Goal: Transaction & Acquisition: Purchase product/service

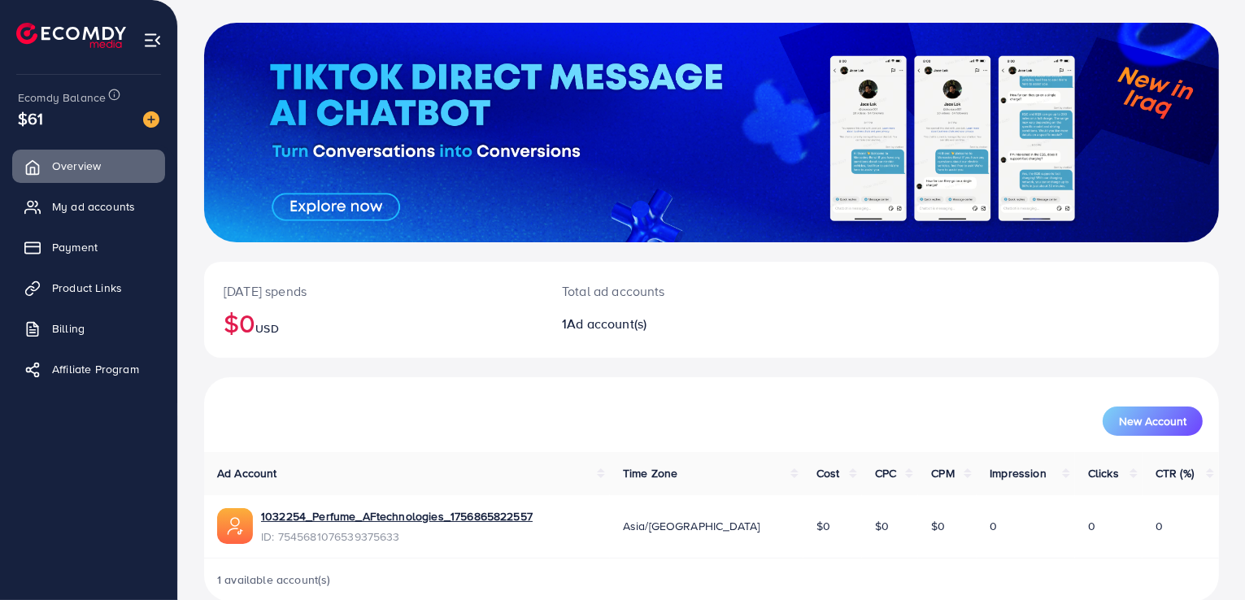
scroll to position [105, 0]
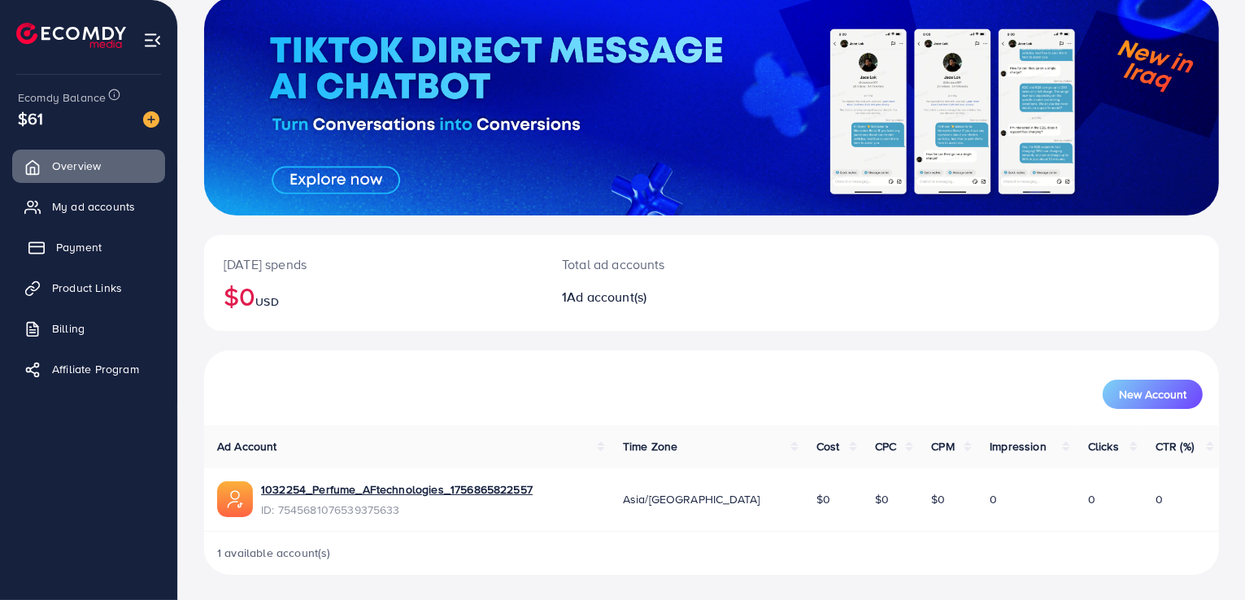
click at [70, 249] on span "Payment" at bounding box center [79, 247] width 46 height 16
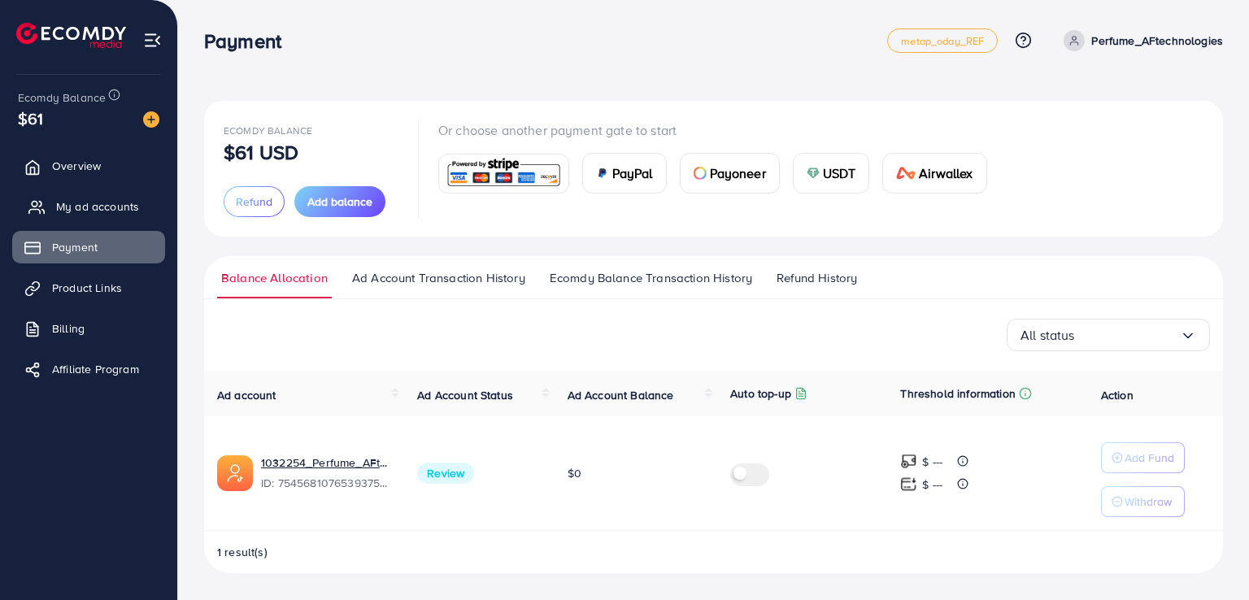
click at [97, 206] on span "My ad accounts" at bounding box center [97, 206] width 83 height 16
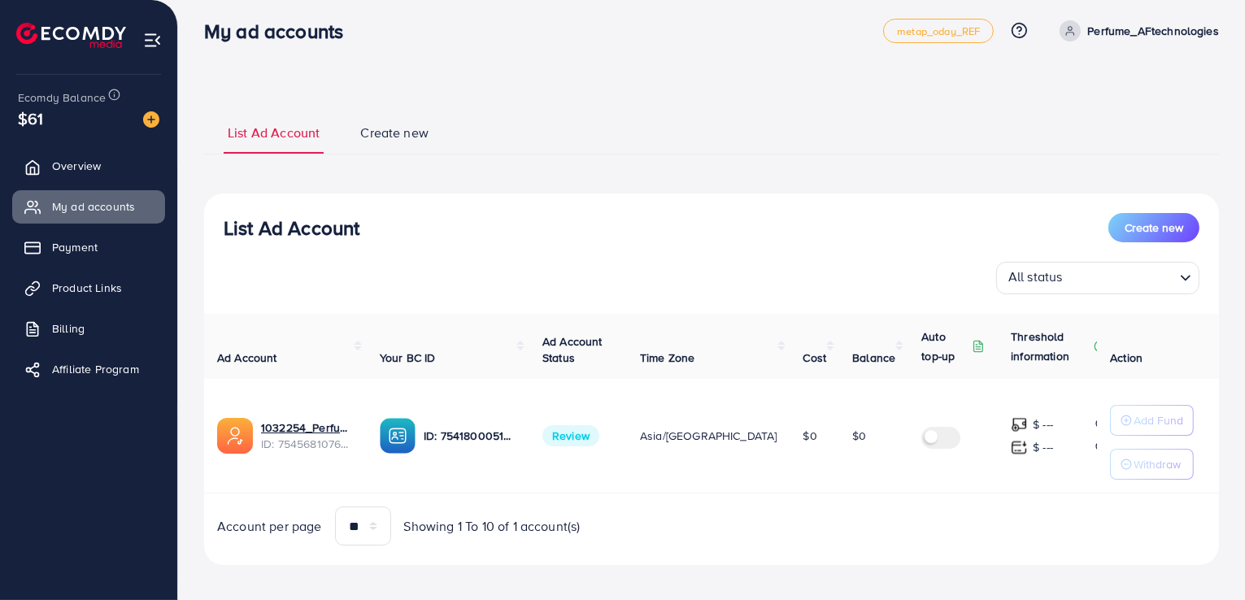
scroll to position [20, 0]
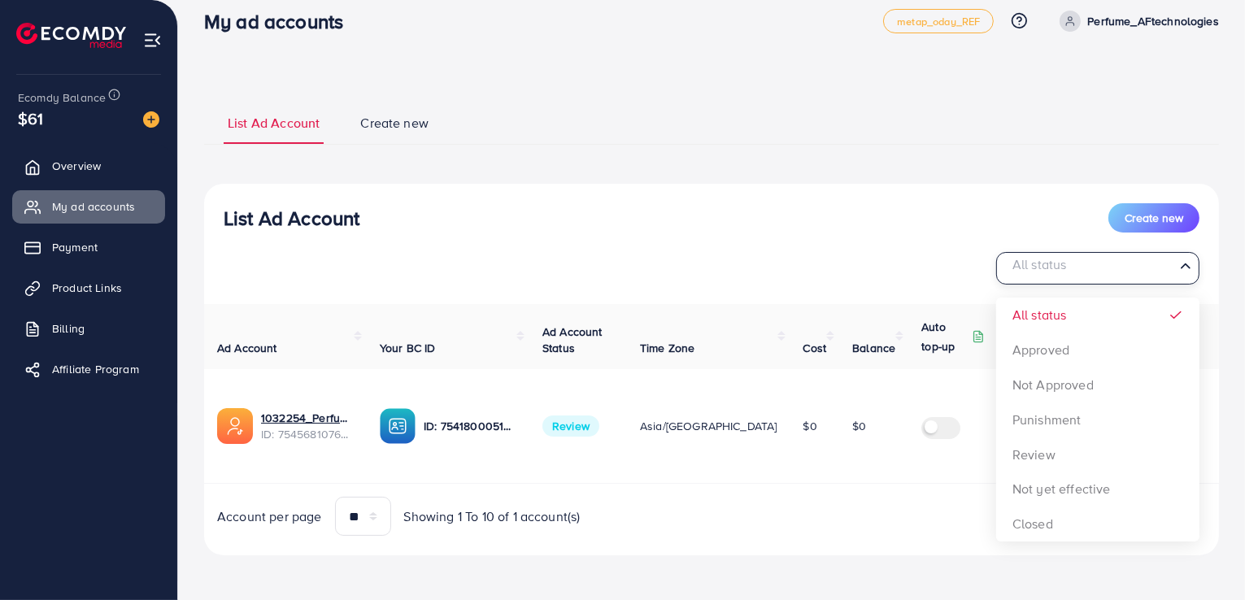
click at [1166, 264] on input "Search for option" at bounding box center [1089, 268] width 170 height 25
click at [1165, 266] on input "Search for option" at bounding box center [1089, 268] width 170 height 25
click at [790, 481] on td "$0" at bounding box center [815, 426] width 50 height 115
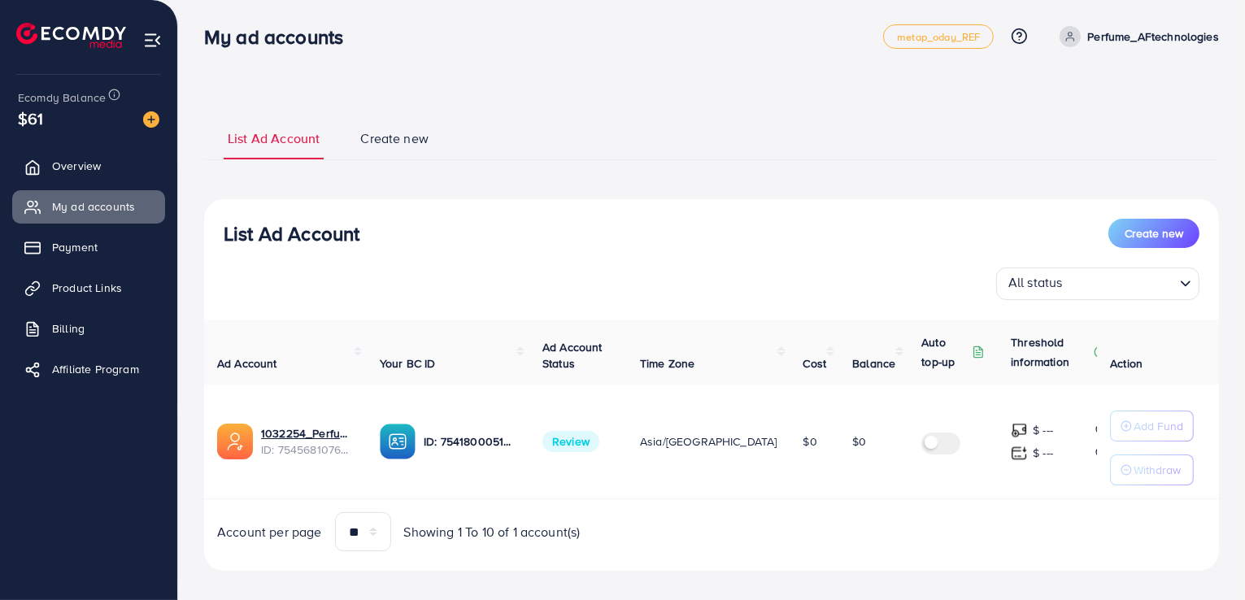
scroll to position [0, 0]
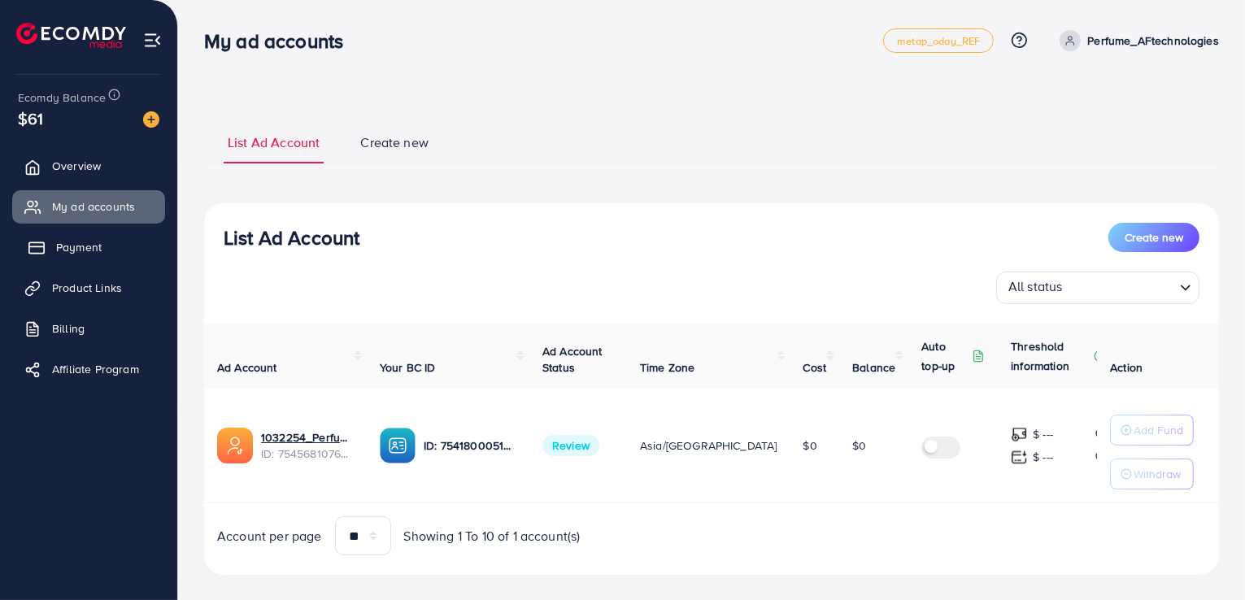
click at [69, 251] on span "Payment" at bounding box center [79, 247] width 46 height 16
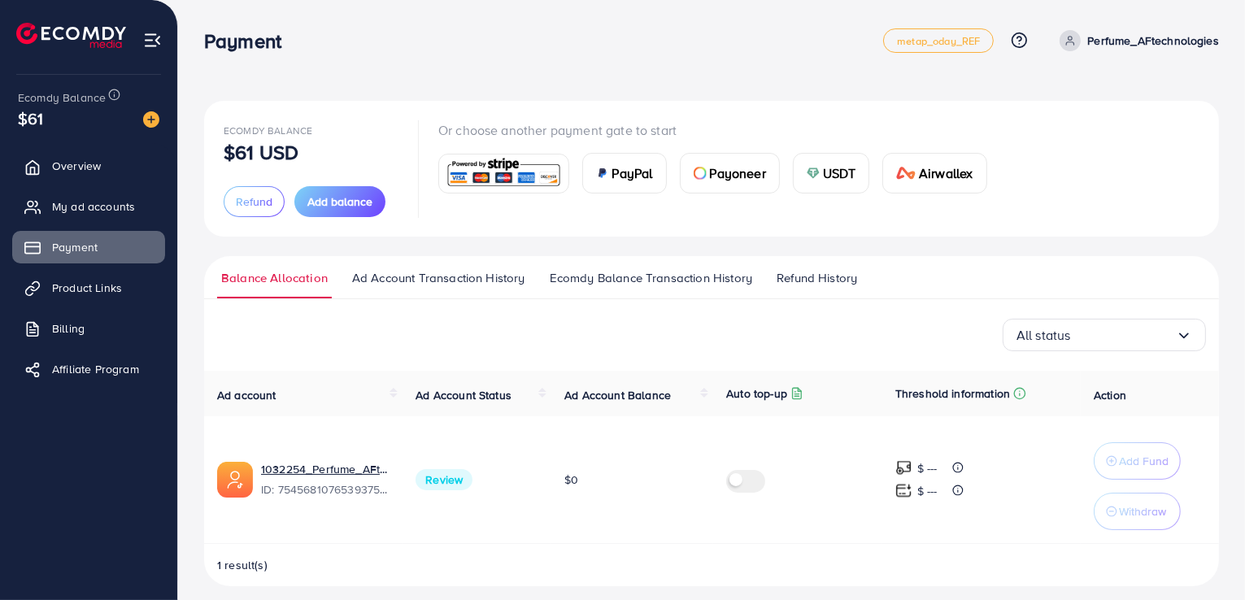
scroll to position [11, 0]
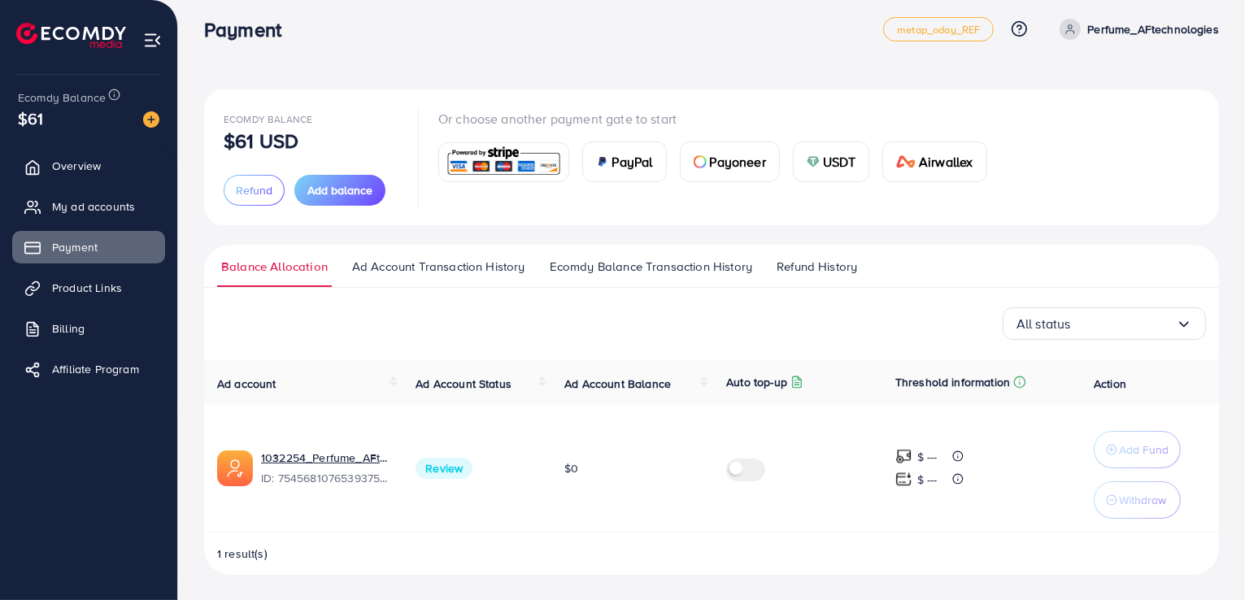
click at [397, 272] on span "Ad Account Transaction History" at bounding box center [438, 267] width 173 height 18
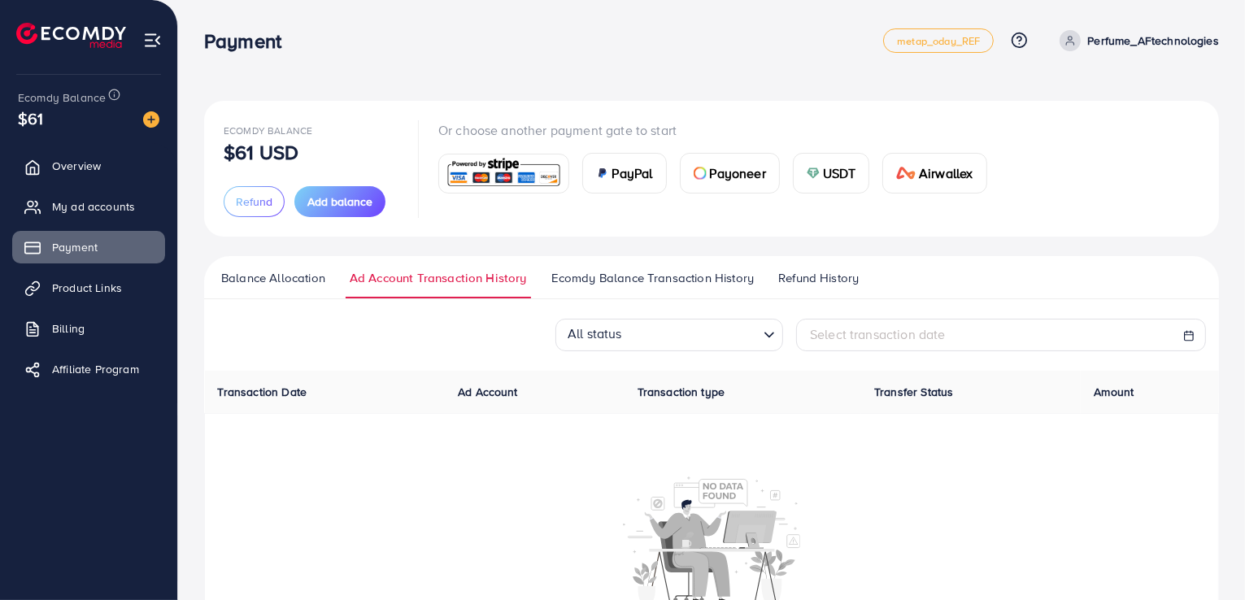
click at [621, 273] on span "Ecomdy Balance Transaction History" at bounding box center [652, 278] width 203 height 18
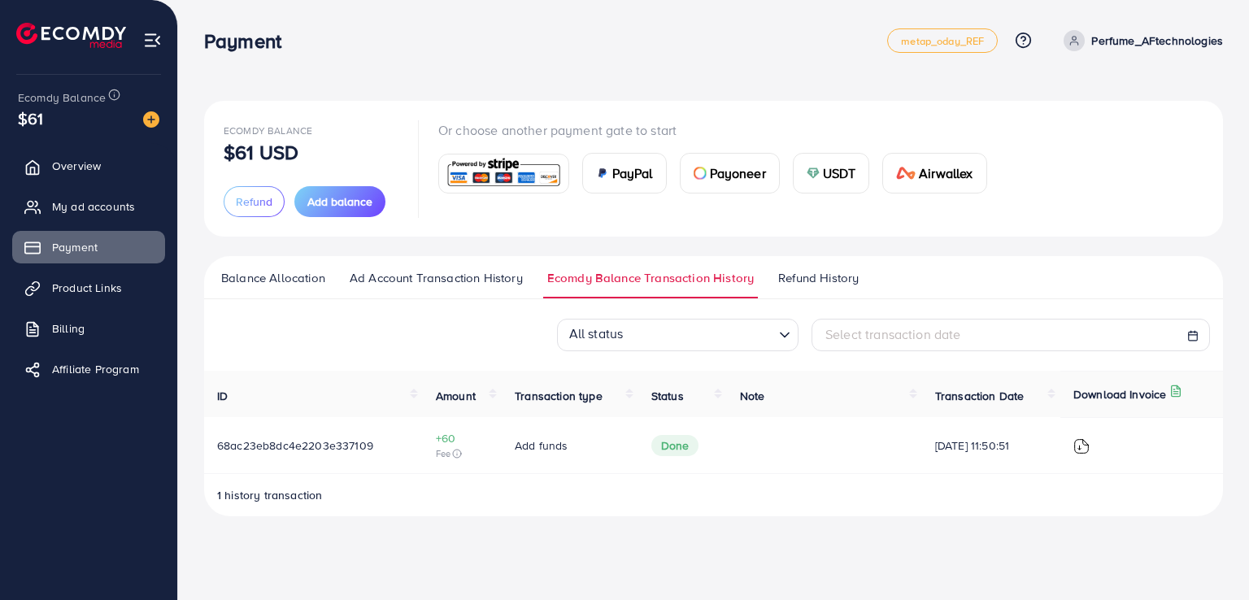
click at [813, 272] on span "Refund History" at bounding box center [818, 278] width 81 height 18
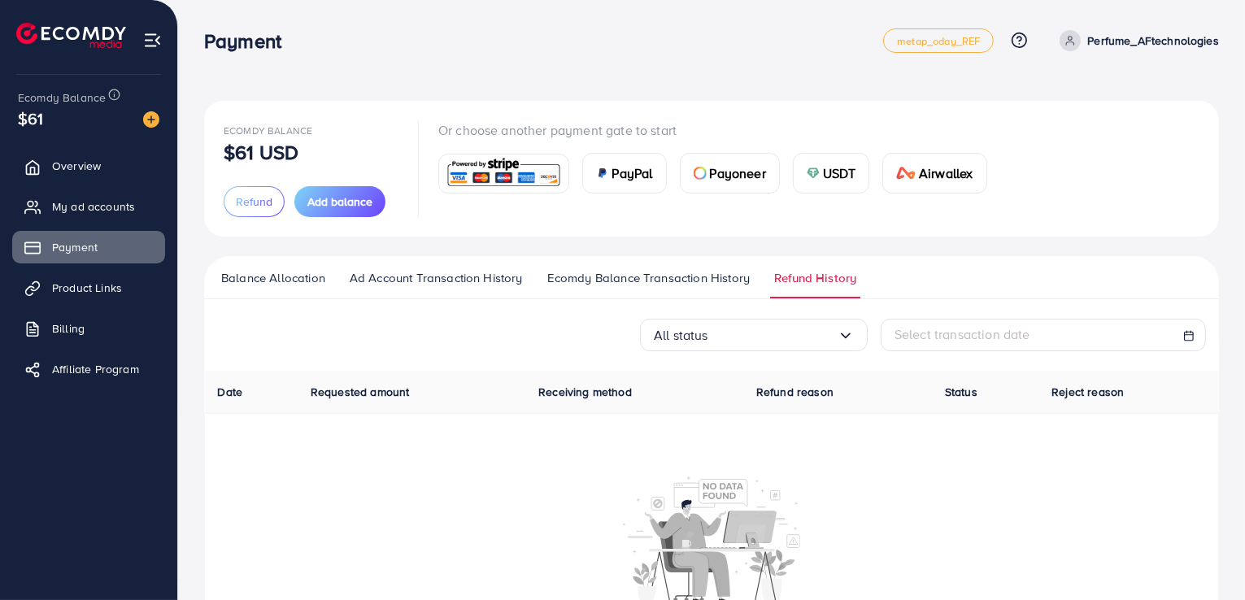
click at [263, 271] on span "Balance Allocation" at bounding box center [273, 278] width 104 height 18
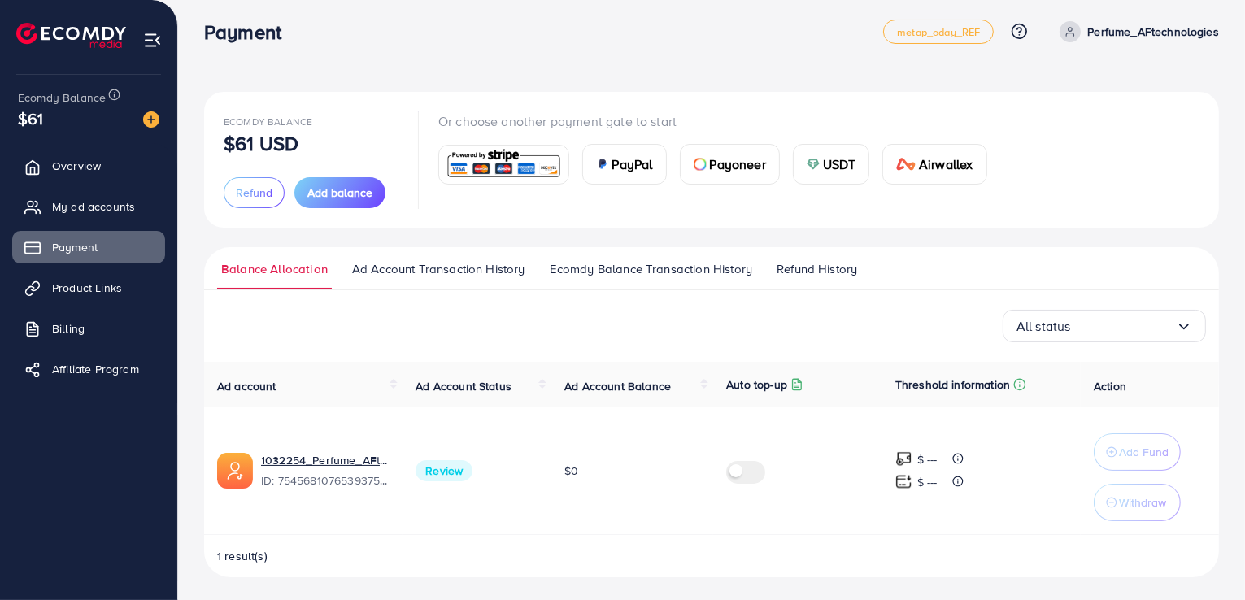
scroll to position [11, 0]
click at [68, 204] on span "My ad accounts" at bounding box center [97, 206] width 83 height 16
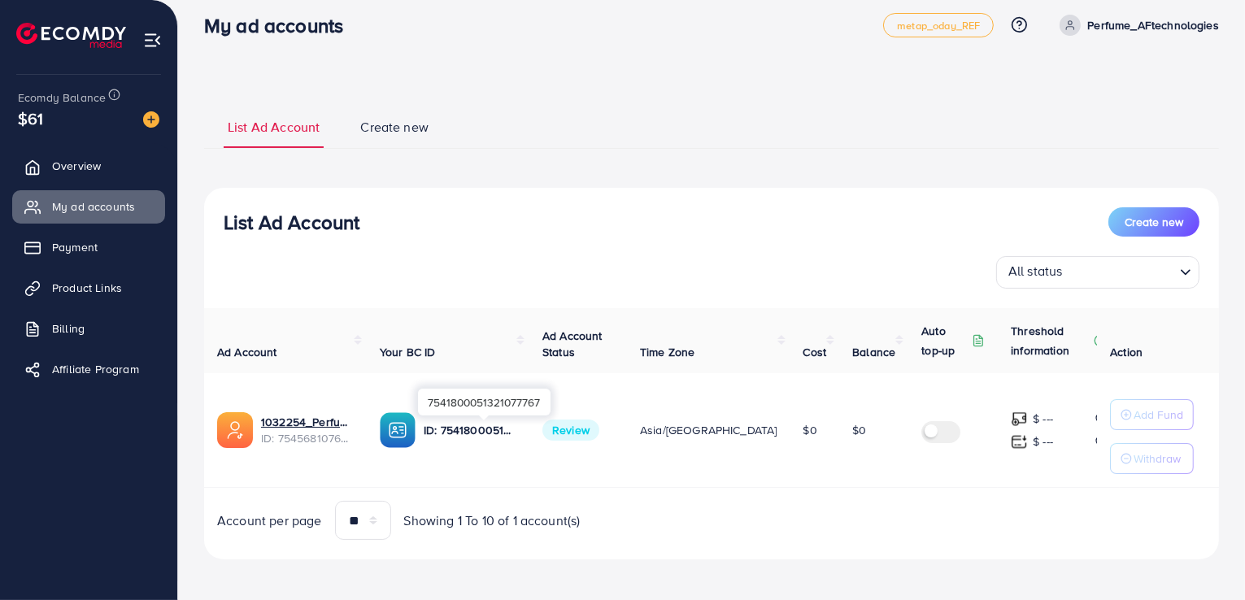
scroll to position [20, 0]
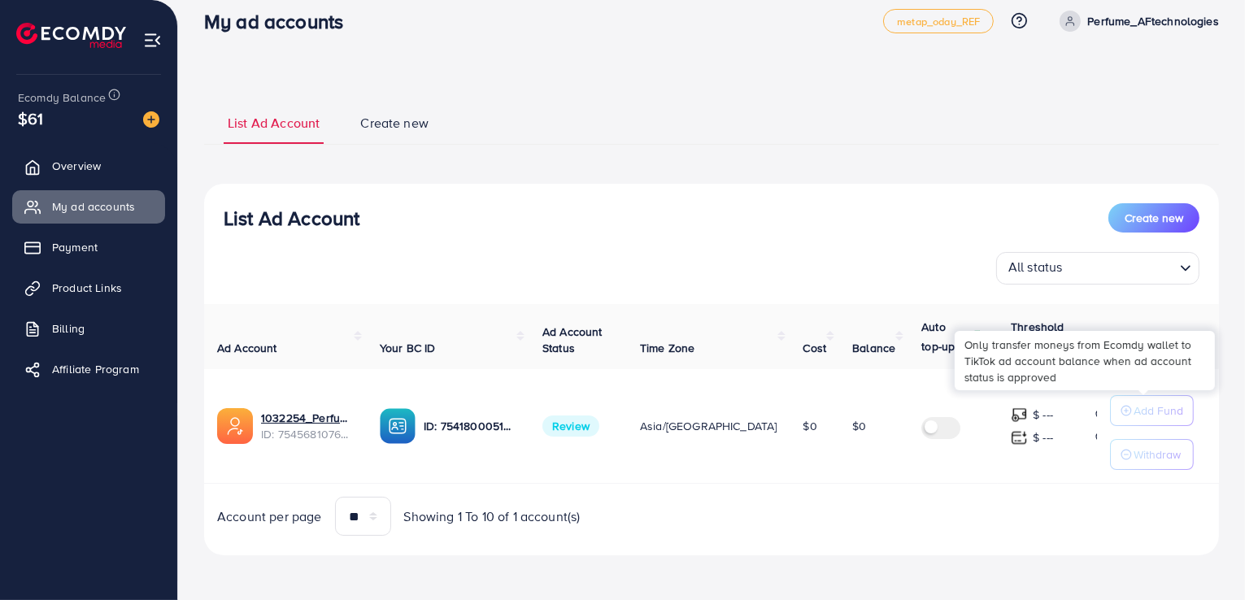
click at [1156, 414] on p "Add Fund" at bounding box center [1159, 411] width 50 height 20
click at [416, 428] on img at bounding box center [398, 426] width 36 height 36
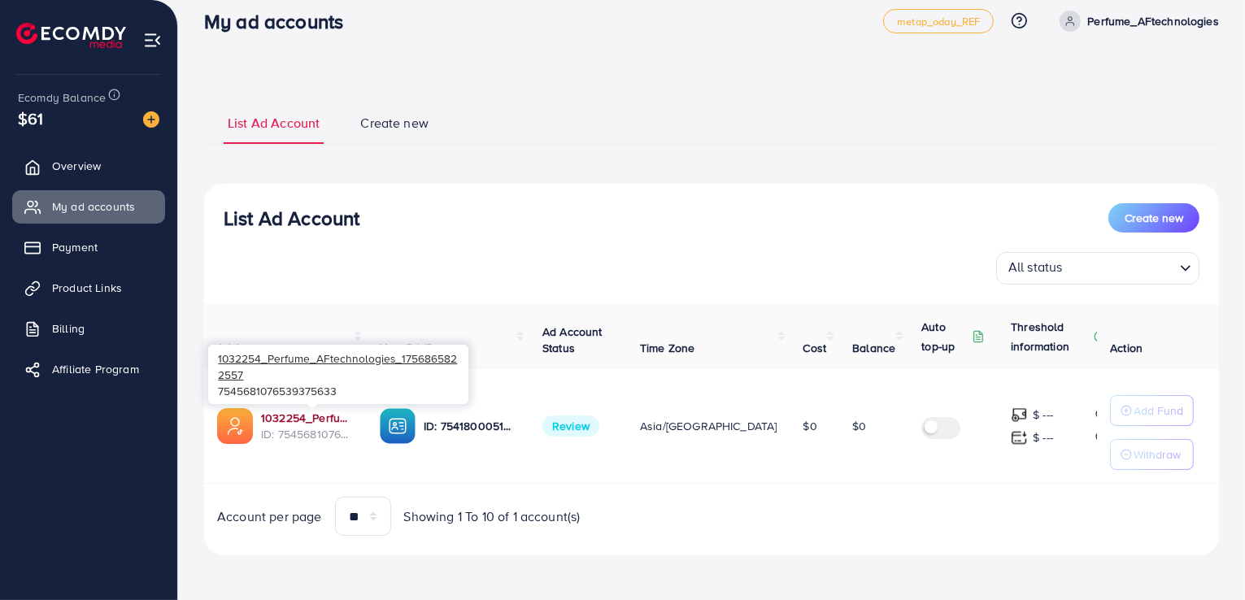
click at [303, 419] on link "1032254_Perfume_AFtechnologies_1756865822557" at bounding box center [307, 418] width 93 height 16
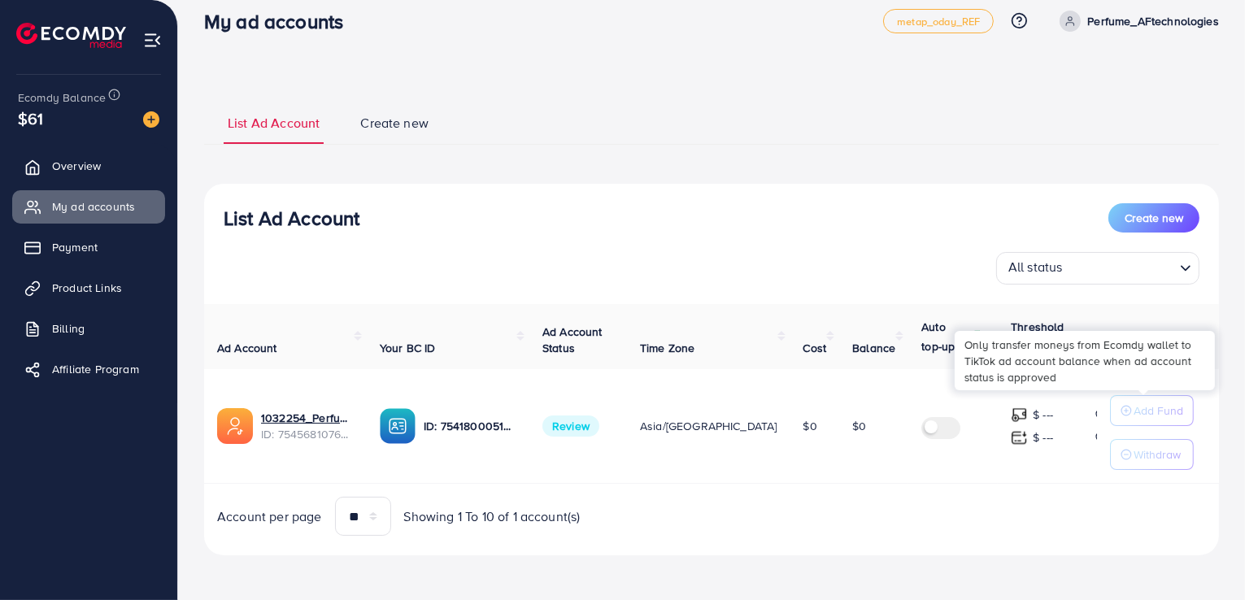
click at [1138, 411] on p "Add Fund" at bounding box center [1159, 411] width 50 height 20
click at [1143, 414] on p "Add Fund" at bounding box center [1159, 411] width 50 height 20
click at [62, 128] on div "$61" at bounding box center [89, 119] width 142 height 24
click at [37, 120] on span "$61" at bounding box center [30, 119] width 25 height 24
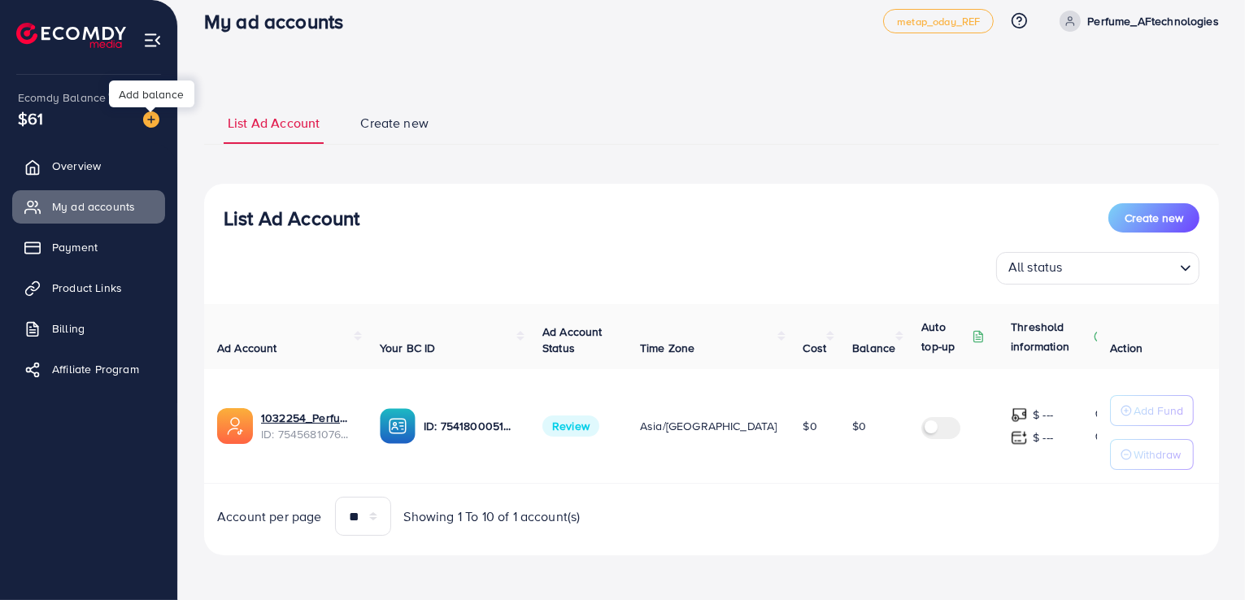
click at [146, 121] on img at bounding box center [151, 119] width 16 height 16
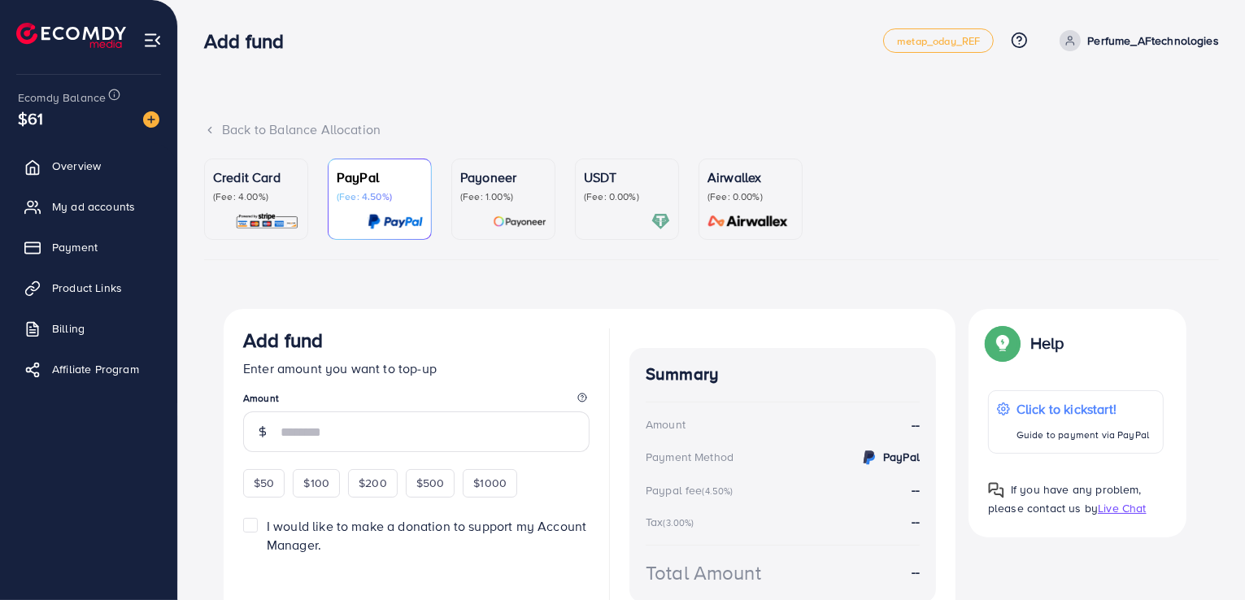
click at [290, 198] on p "(Fee: 4.00%)" at bounding box center [256, 196] width 86 height 13
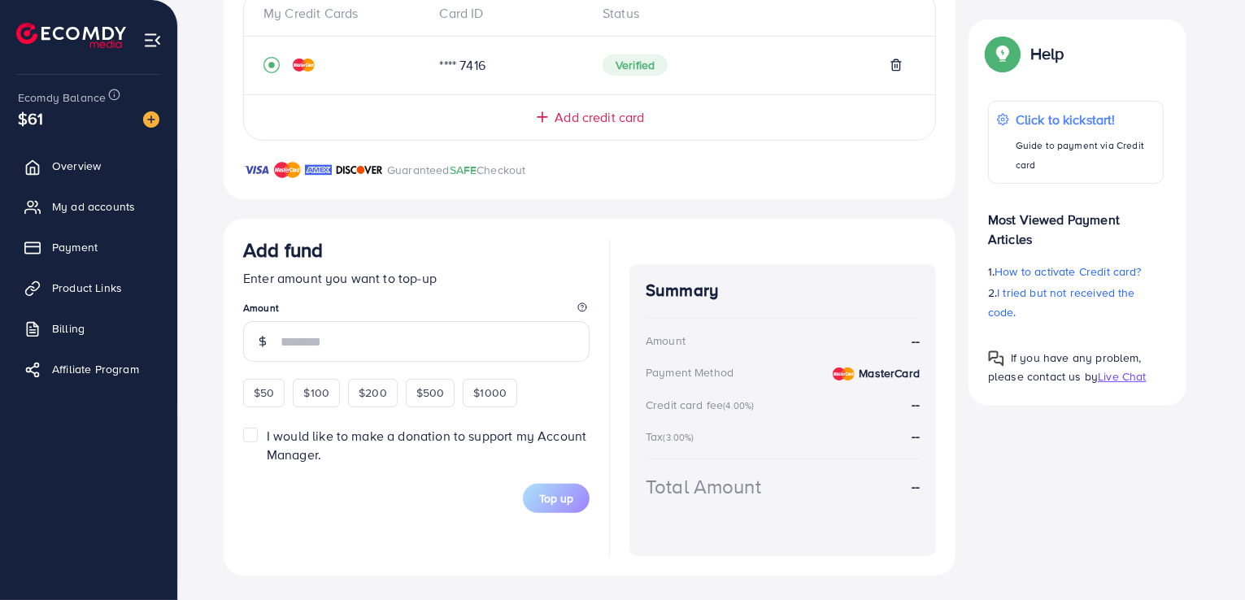
scroll to position [379, 0]
click at [55, 172] on link "Overview" at bounding box center [88, 166] width 153 height 33
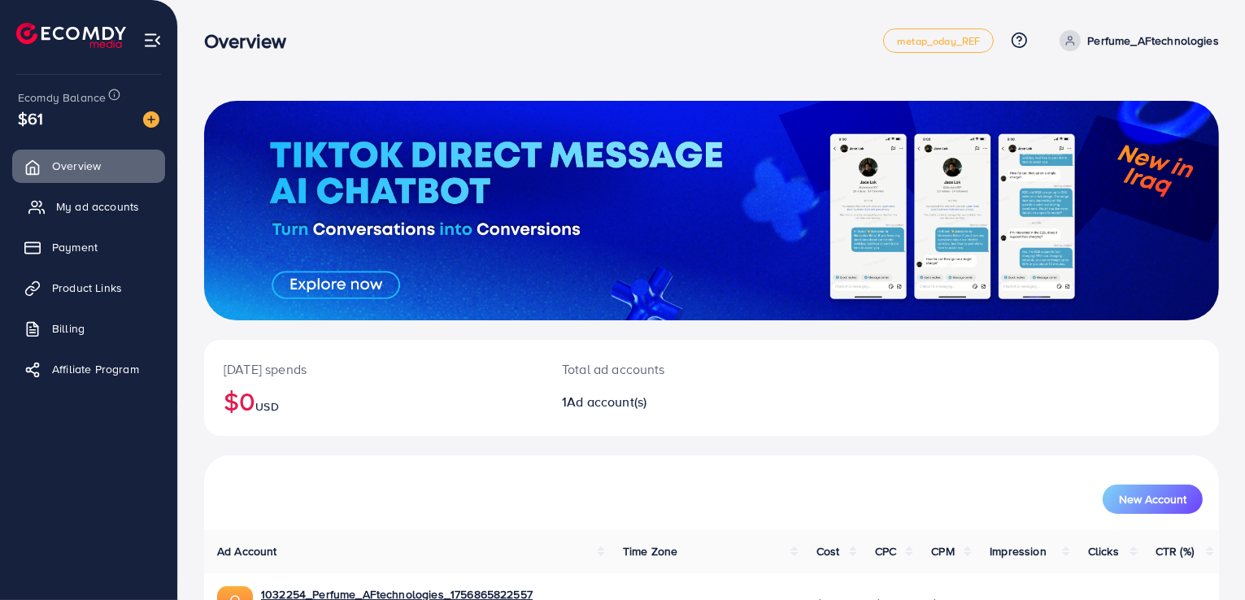
click at [62, 205] on span "My ad accounts" at bounding box center [97, 206] width 83 height 16
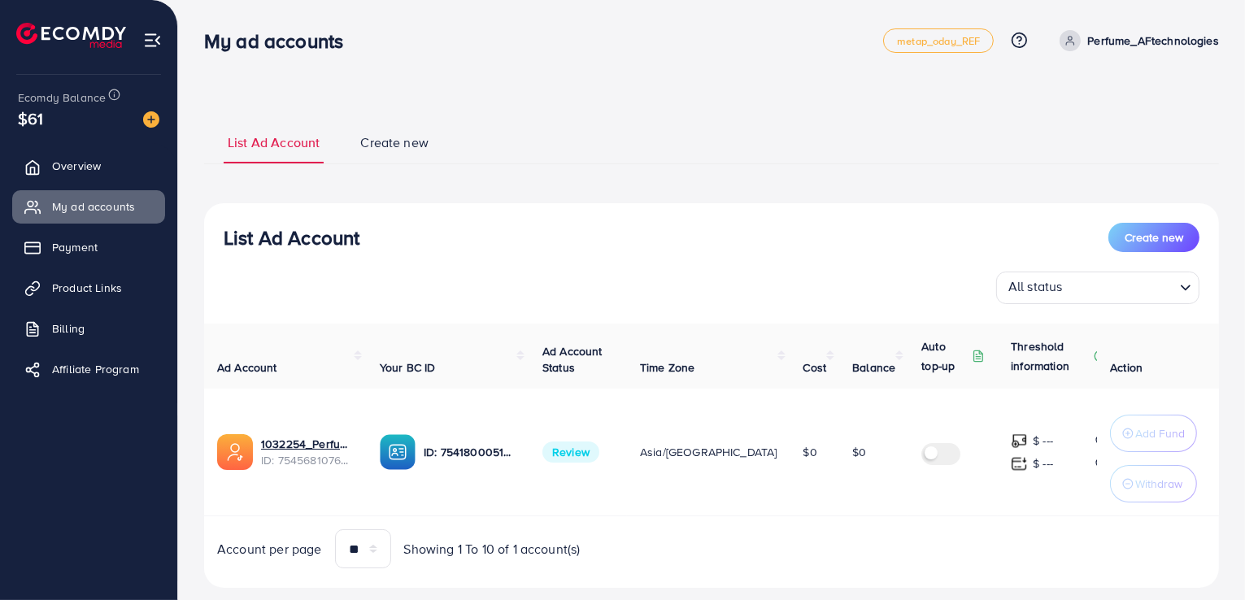
click at [56, 127] on div "$61" at bounding box center [89, 119] width 142 height 24
click at [39, 118] on span "$61" at bounding box center [30, 119] width 25 height 24
click at [50, 121] on div "$61" at bounding box center [89, 119] width 142 height 24
click at [53, 168] on link "Overview" at bounding box center [88, 166] width 153 height 33
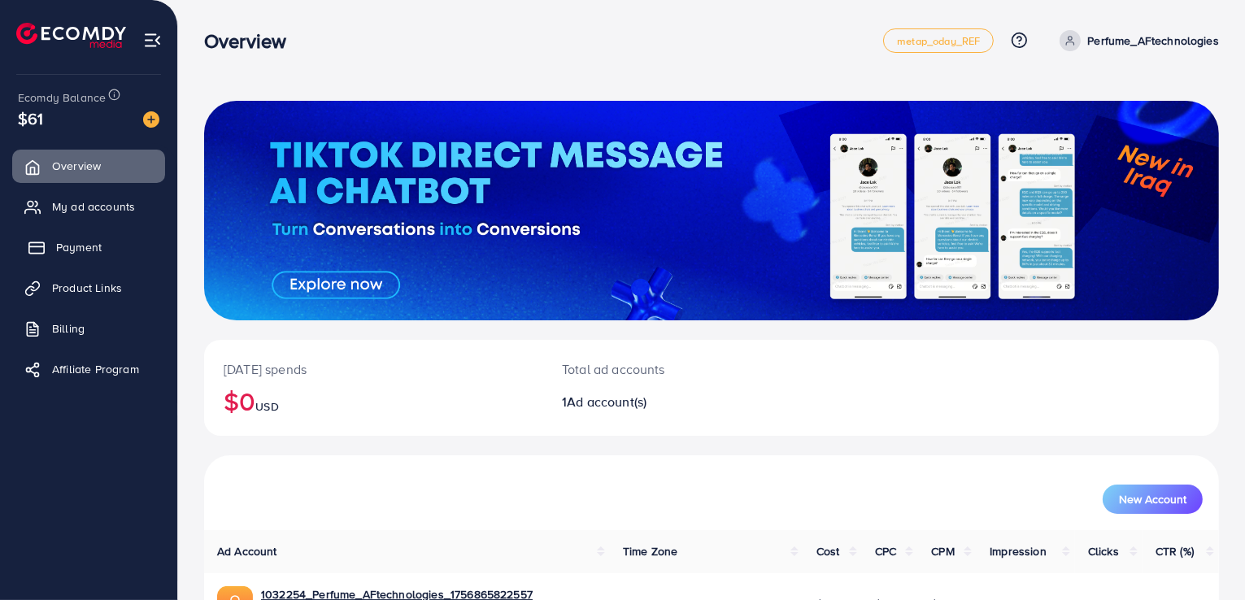
click at [78, 246] on span "Payment" at bounding box center [79, 247] width 46 height 16
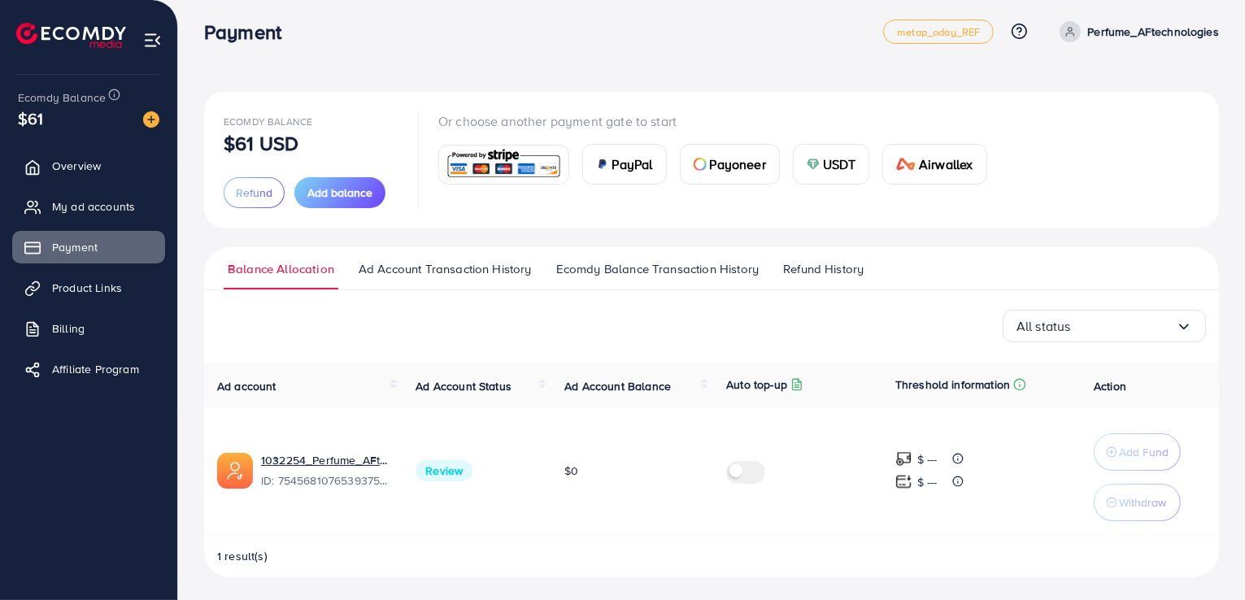
scroll to position [11, 0]
click at [575, 473] on span "$0" at bounding box center [571, 468] width 14 height 16
click at [442, 268] on span "Ad Account Transaction History" at bounding box center [445, 267] width 173 height 18
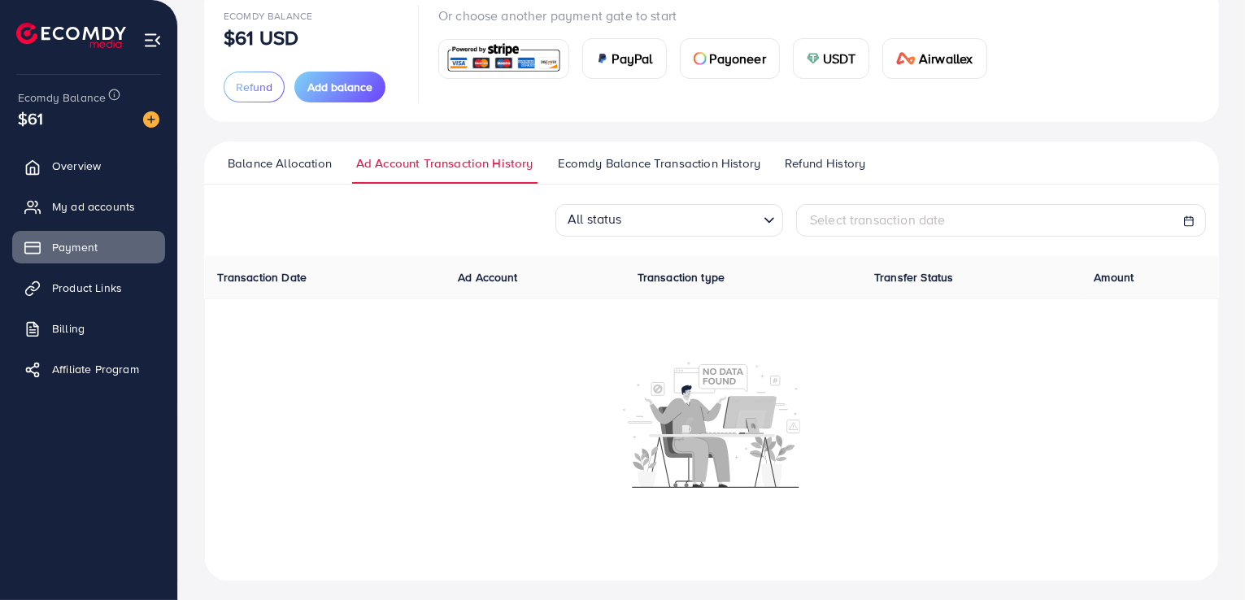
scroll to position [121, 0]
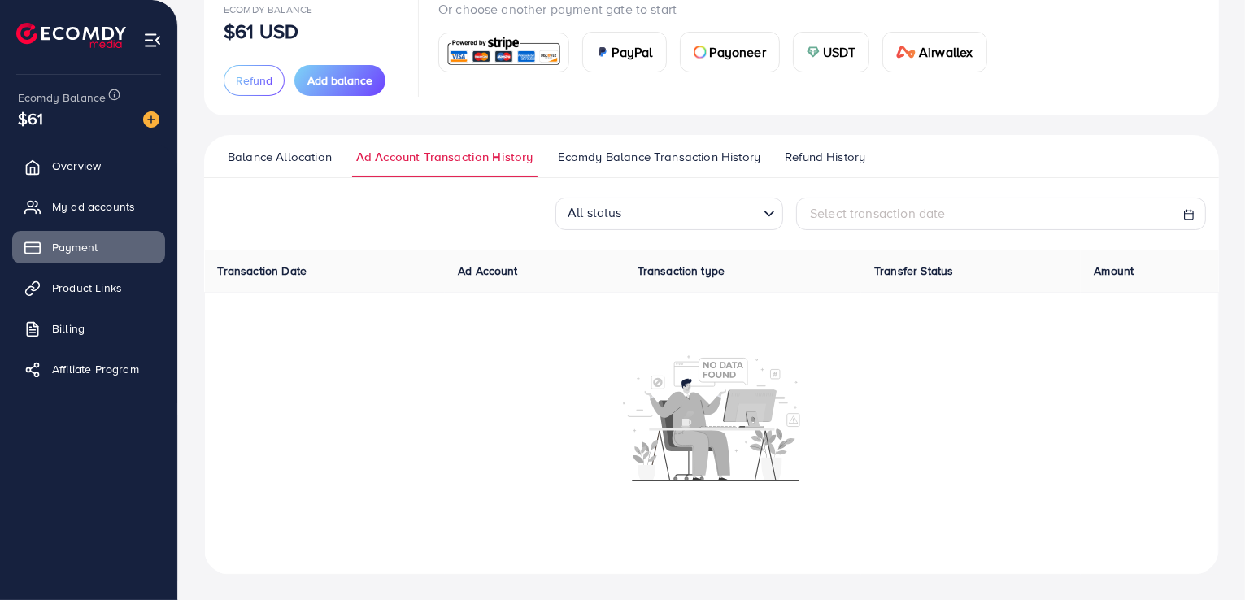
click at [287, 158] on span "Balance Allocation" at bounding box center [280, 157] width 104 height 18
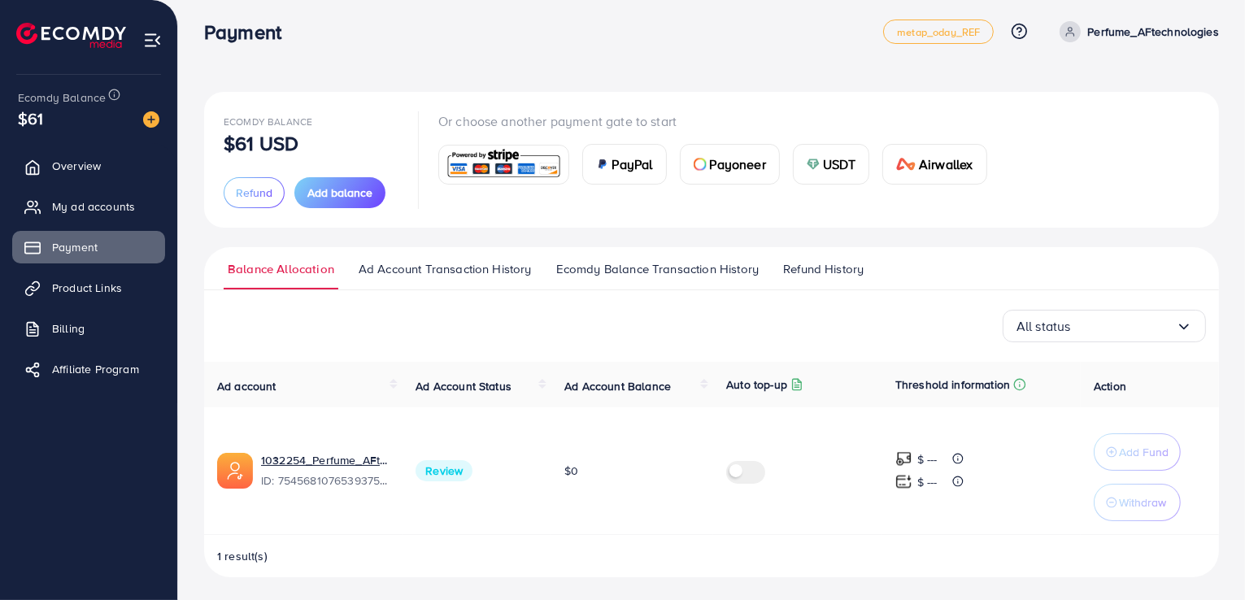
scroll to position [11, 0]
click at [325, 196] on span "Add balance" at bounding box center [339, 190] width 65 height 16
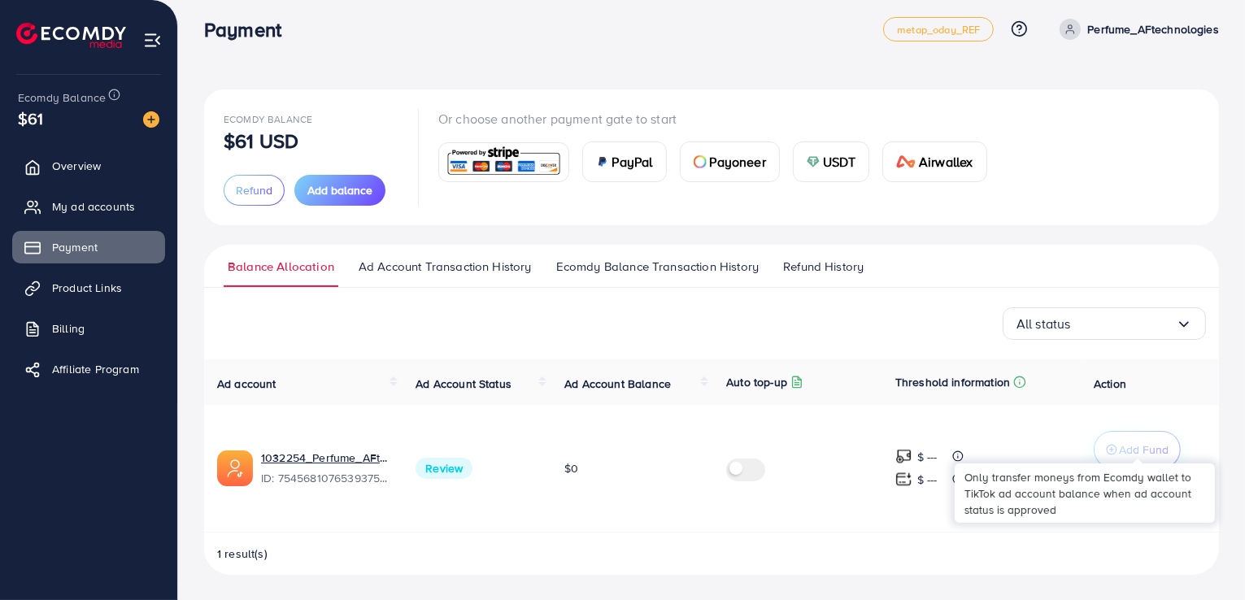
click at [1135, 450] on p "Add Fund" at bounding box center [1144, 450] width 50 height 20
click at [1127, 451] on p "Add Fund" at bounding box center [1144, 450] width 50 height 20
click at [91, 201] on span "My ad accounts" at bounding box center [97, 206] width 83 height 16
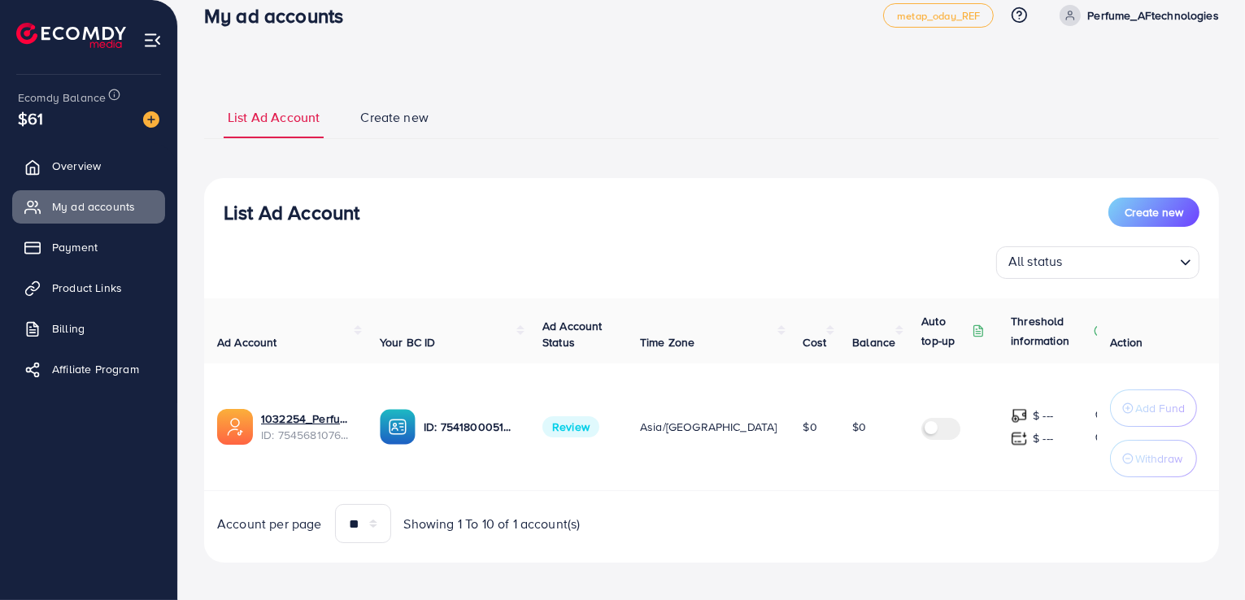
scroll to position [33, 0]
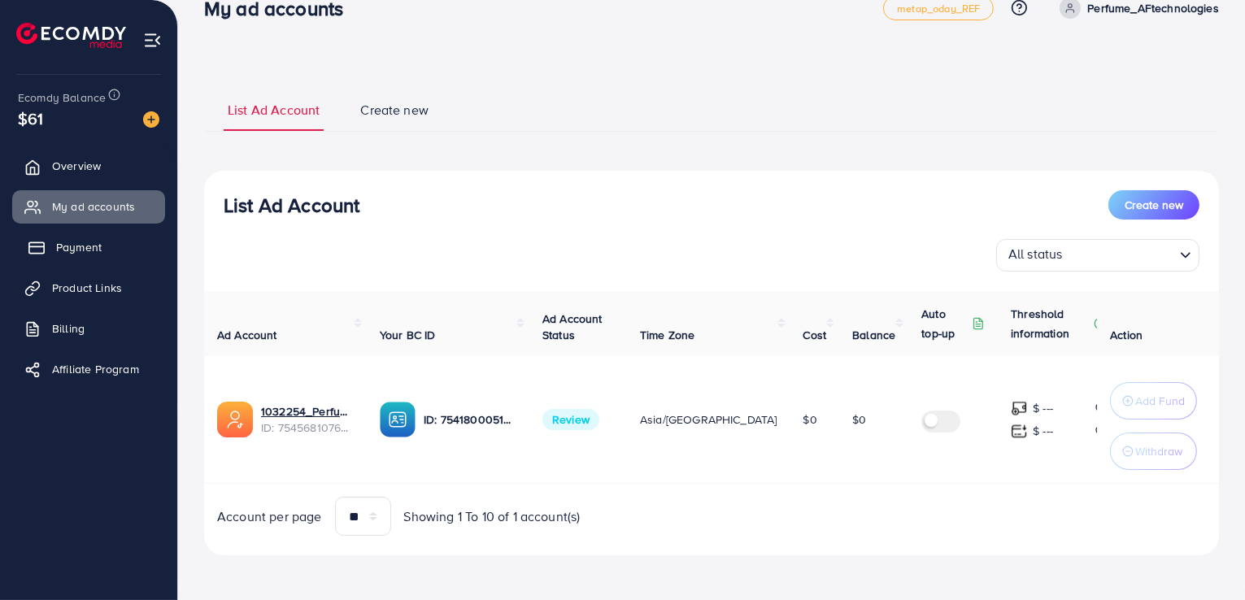
click at [77, 246] on span "Payment" at bounding box center [79, 247] width 46 height 16
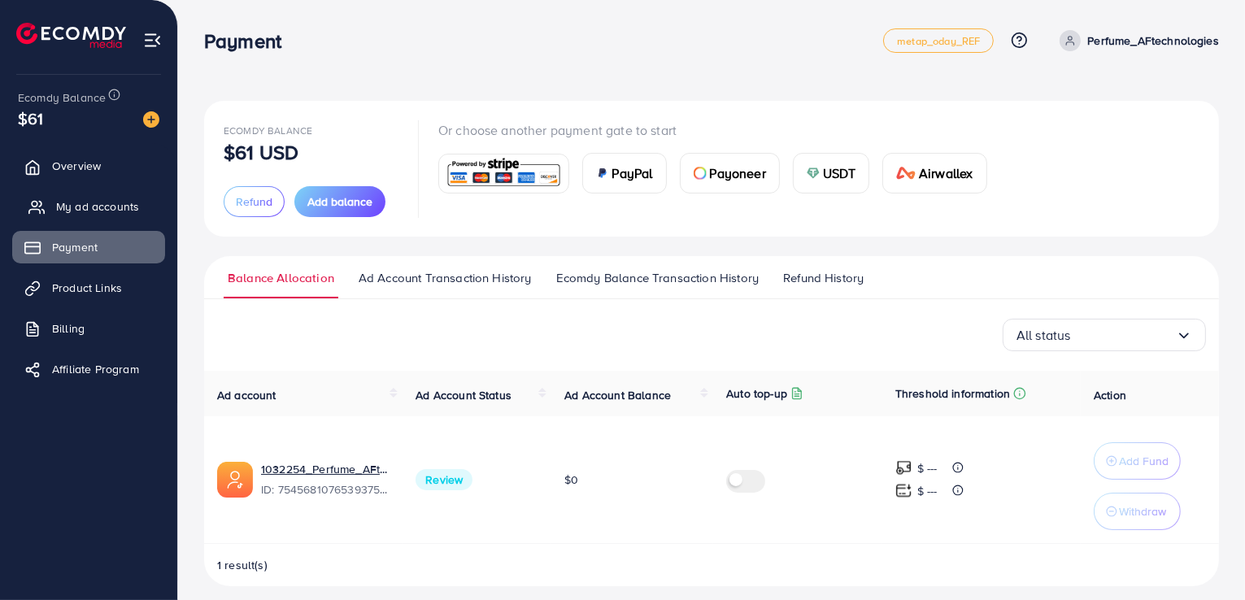
click at [77, 207] on span "My ad accounts" at bounding box center [97, 206] width 83 height 16
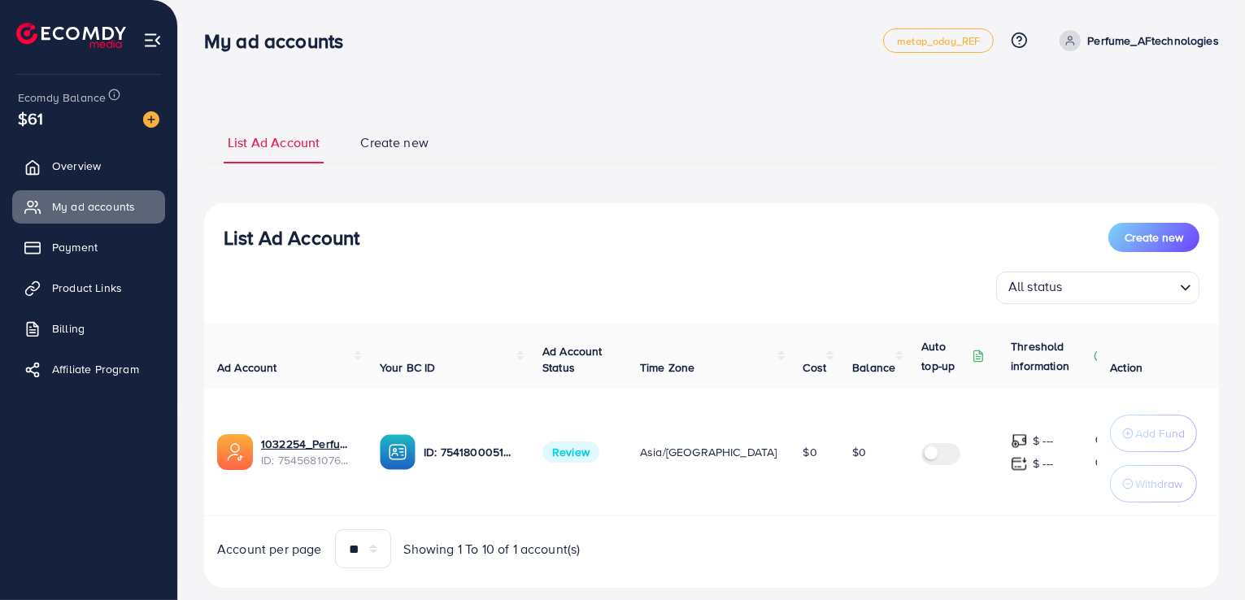
scroll to position [33, 0]
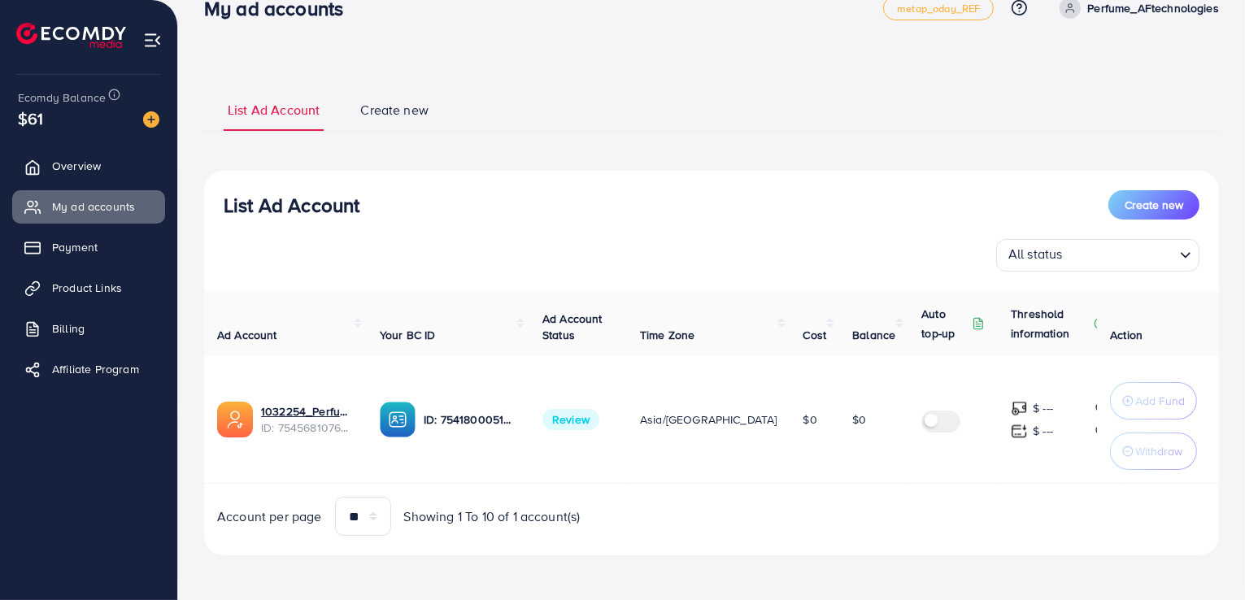
click at [1174, 266] on div "All status Loading..." at bounding box center [1097, 255] width 203 height 33
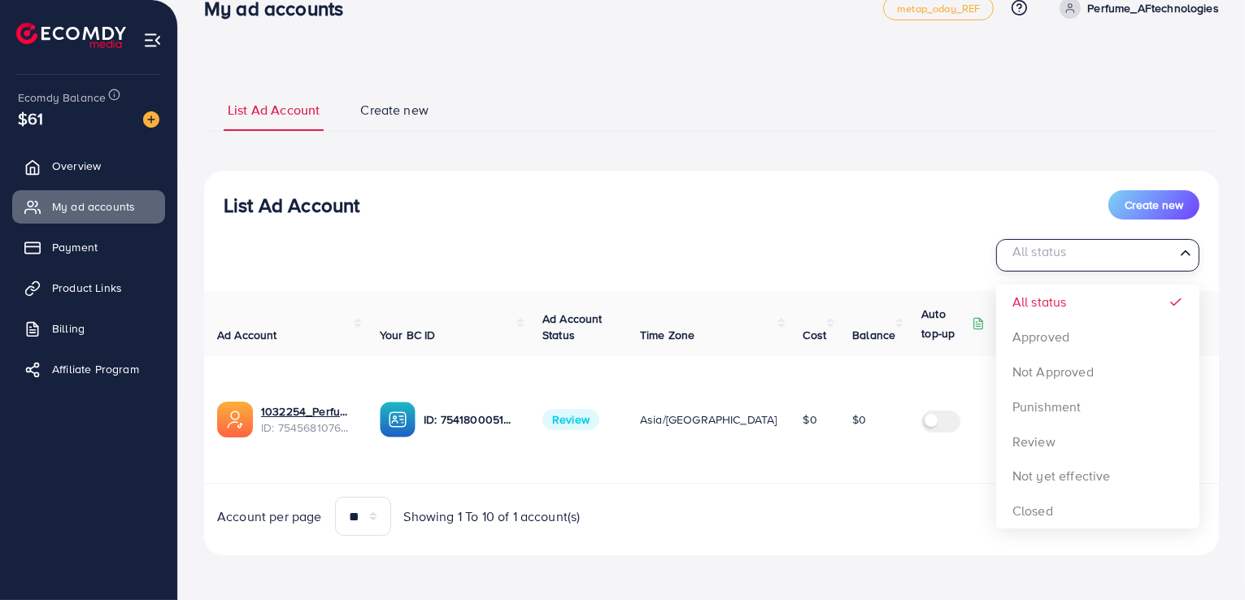
click at [1172, 261] on input "Search for option" at bounding box center [1089, 255] width 170 height 25
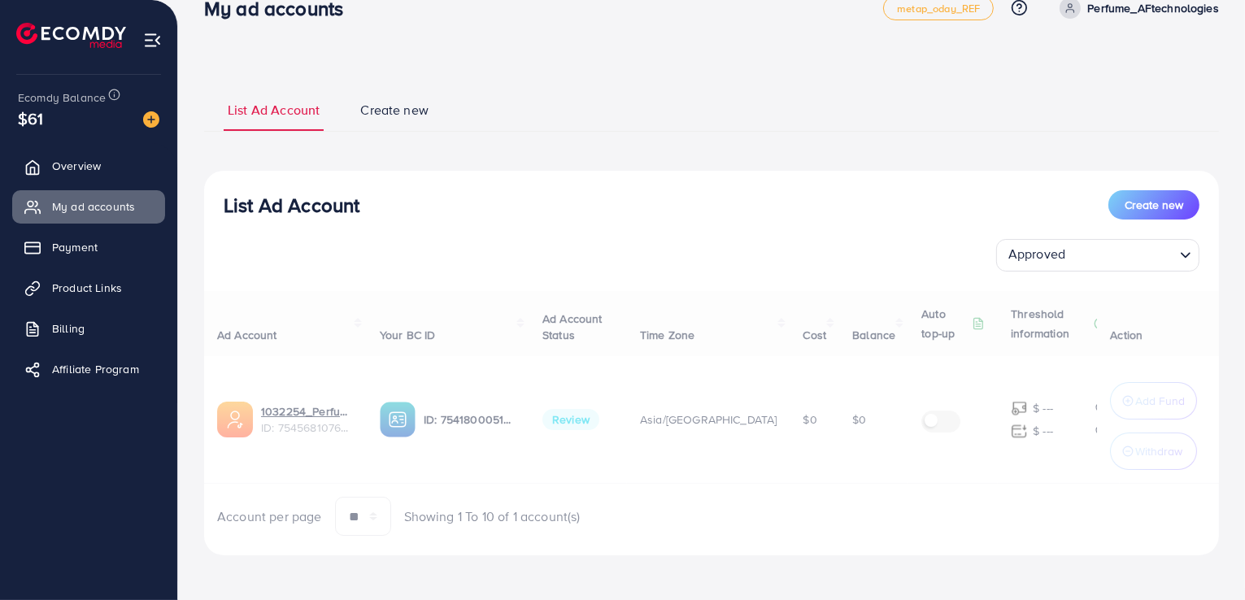
click at [1061, 337] on div "List Ad Account Create new Approved Loading... All status Approved Not Approved…" at bounding box center [711, 363] width 1015 height 385
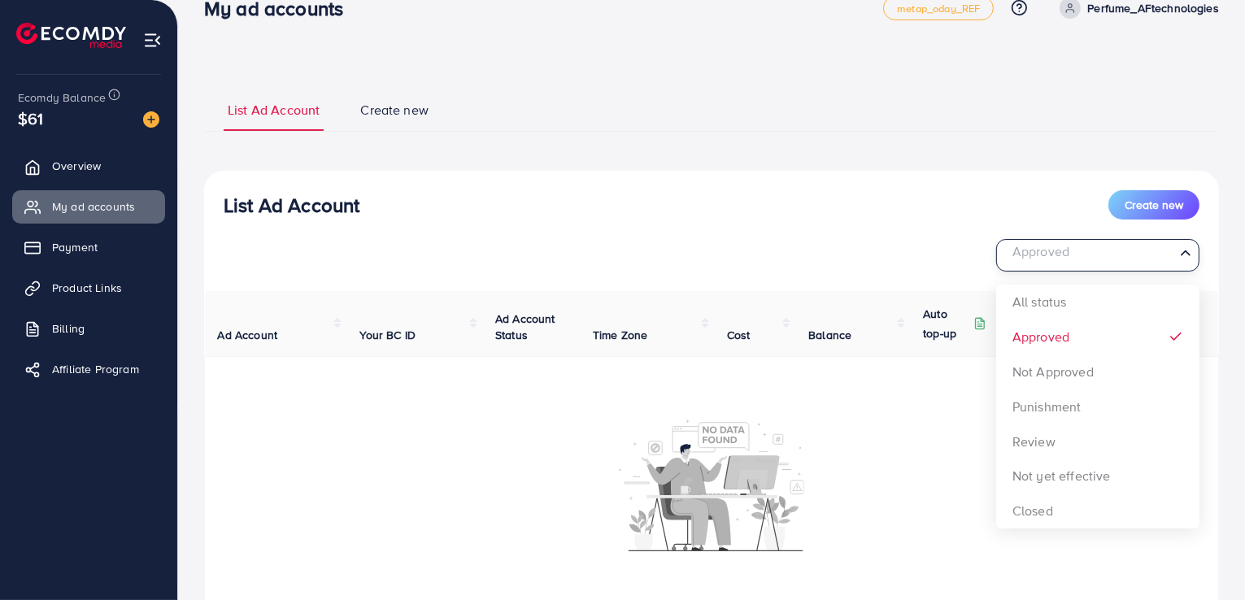
click at [1078, 258] on input "Search for option" at bounding box center [1089, 255] width 170 height 25
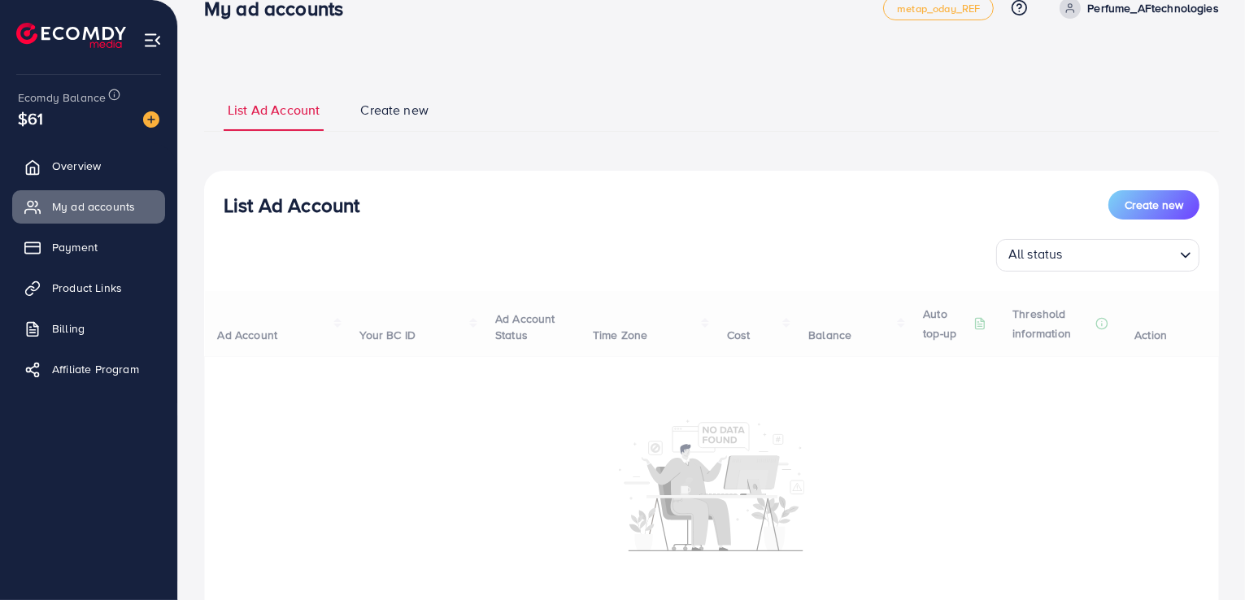
click at [1088, 301] on div "List Ad Account Create new All status Loading... All status Approved Not Approv…" at bounding box center [711, 427] width 1015 height 513
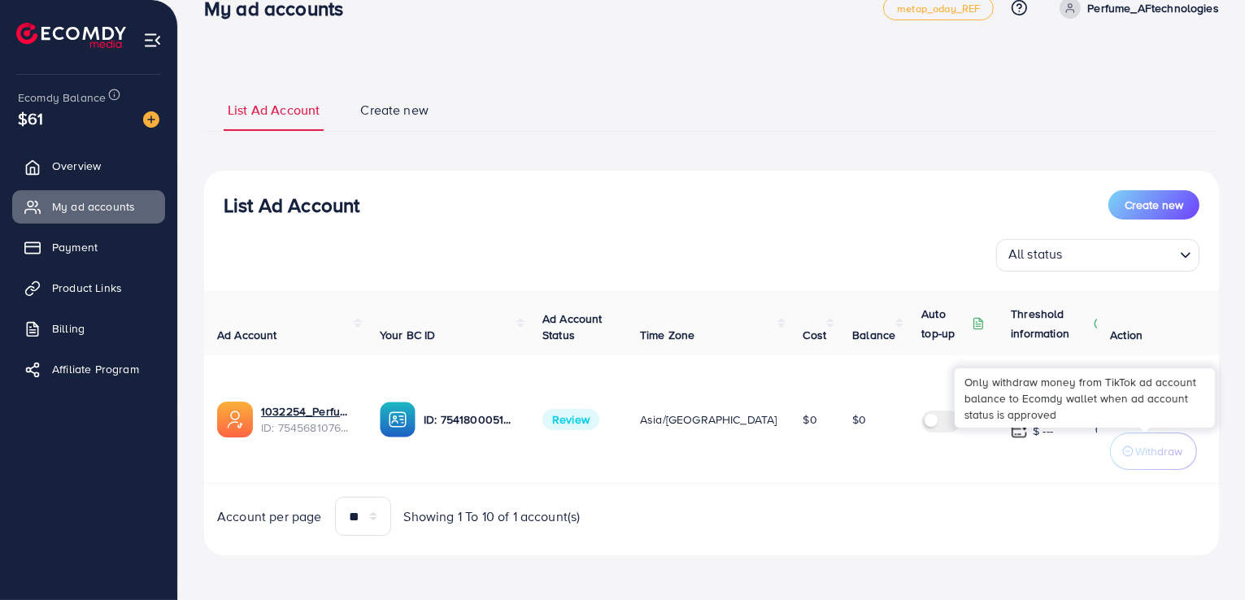
click at [1096, 429] on div "Only withdraw money from TikTok ad account balance to Ecomdy wallet when ad acc…" at bounding box center [1085, 398] width 260 height 69
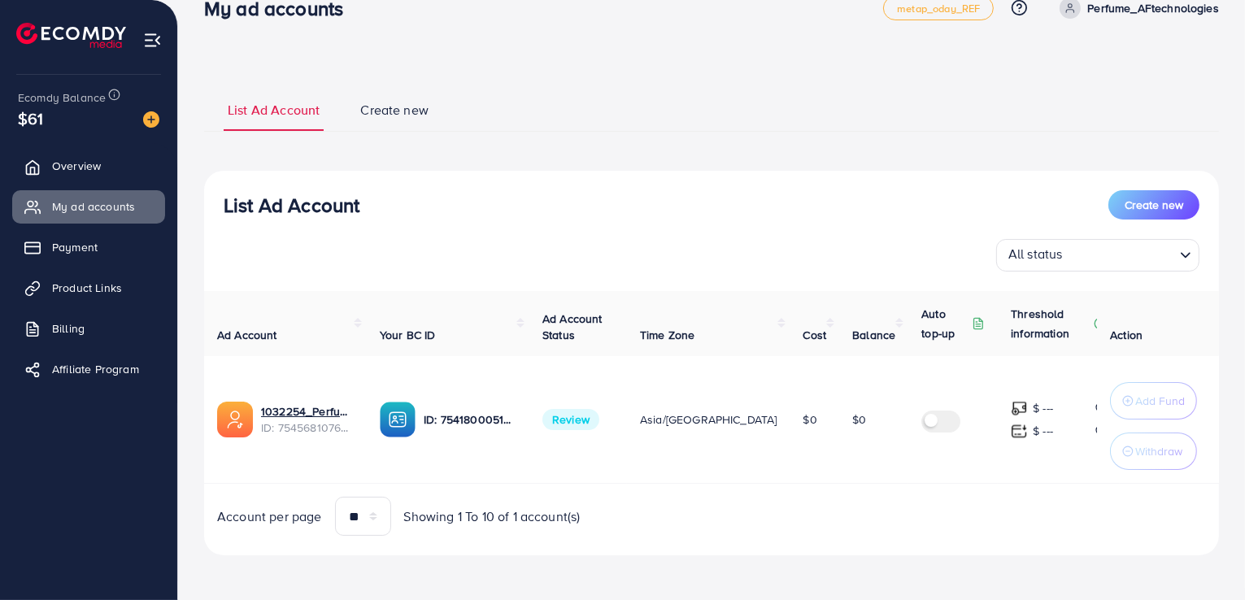
click at [1062, 385] on td "$ --- $ ---" at bounding box center [1059, 420] width 122 height 128
click at [1135, 403] on p "Add Fund" at bounding box center [1160, 401] width 50 height 20
